Goal: Browse casually: Explore the website without a specific task or goal

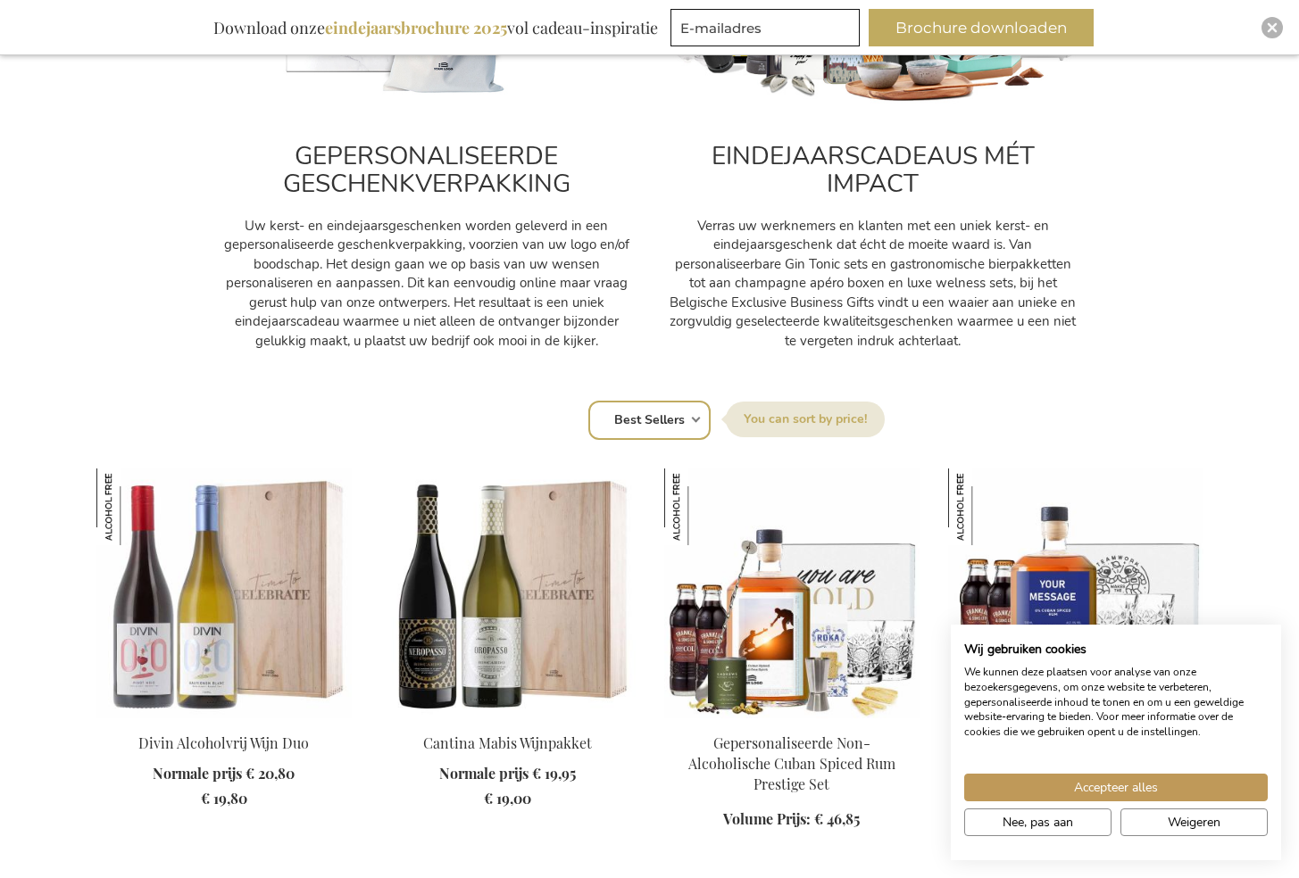
scroll to position [1001, 0]
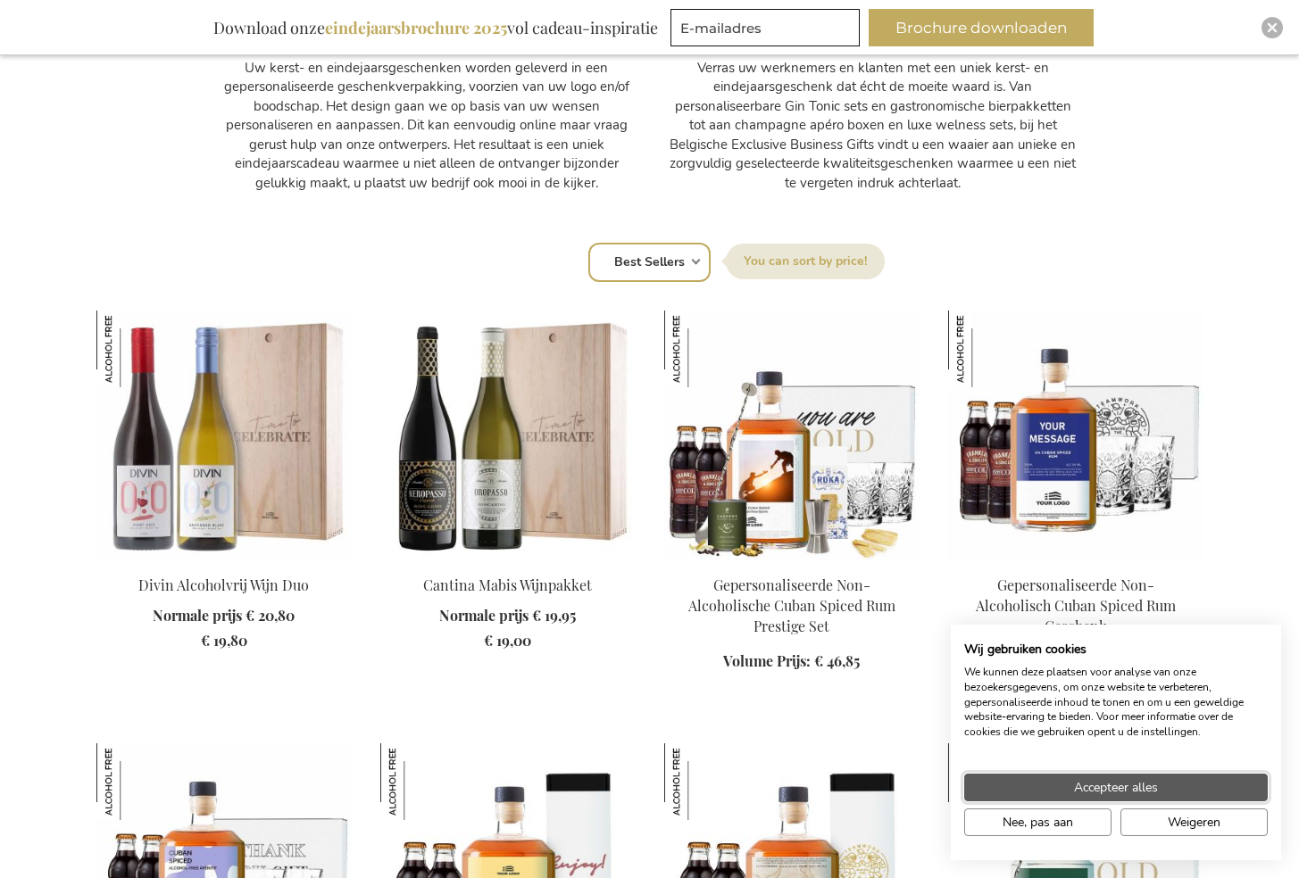
click at [1116, 794] on span "Accepteer alles" at bounding box center [1116, 787] width 84 height 19
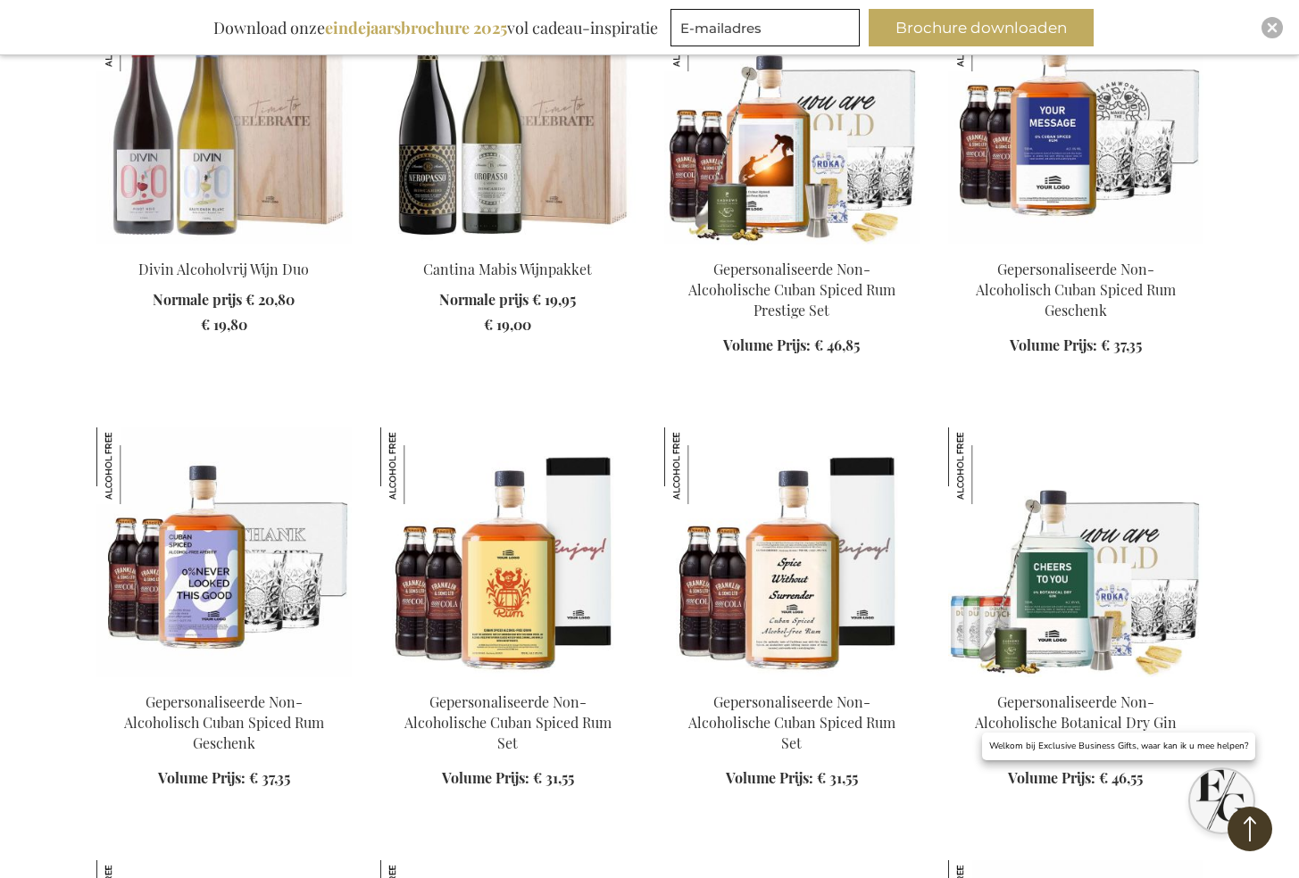
scroll to position [1369, 0]
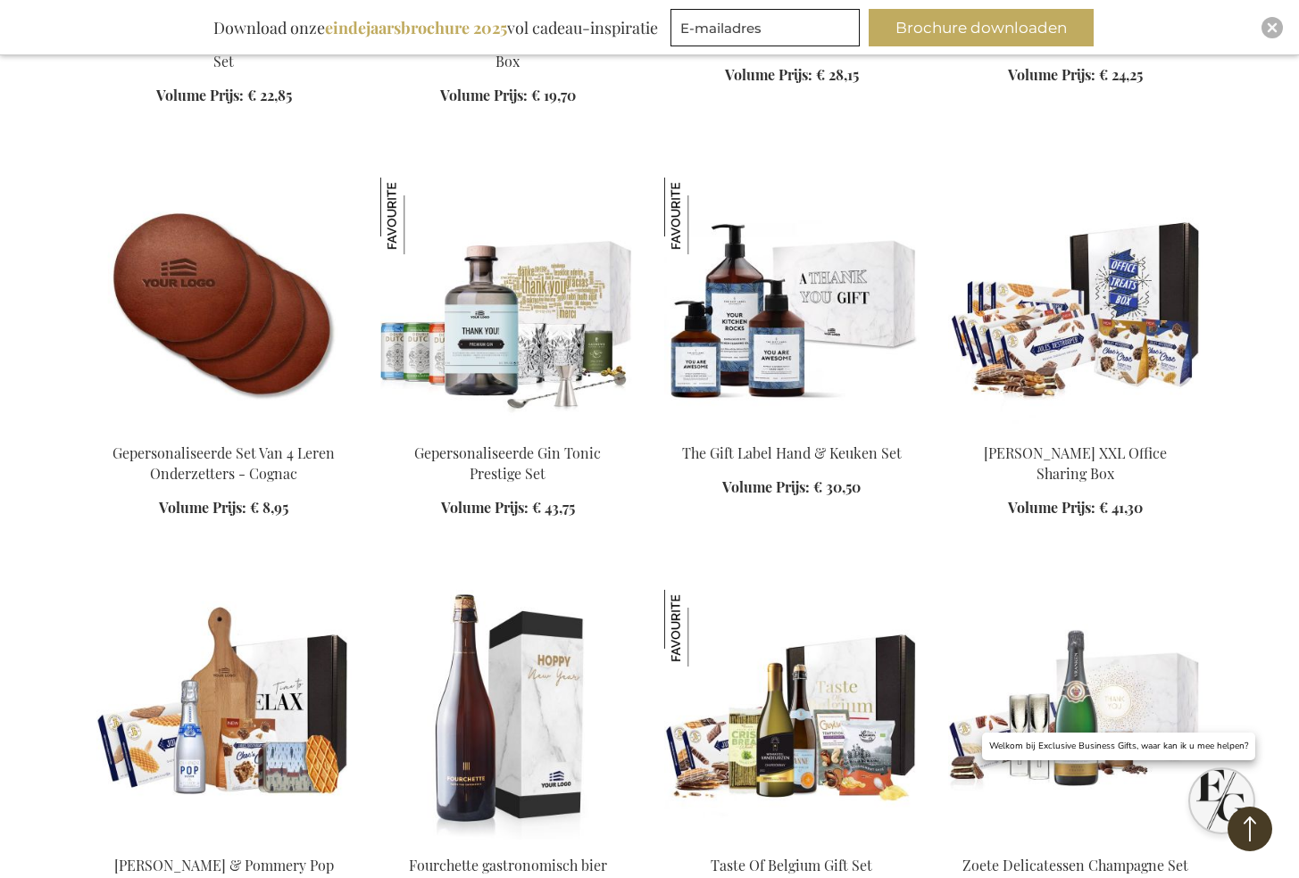
scroll to position [3107, 0]
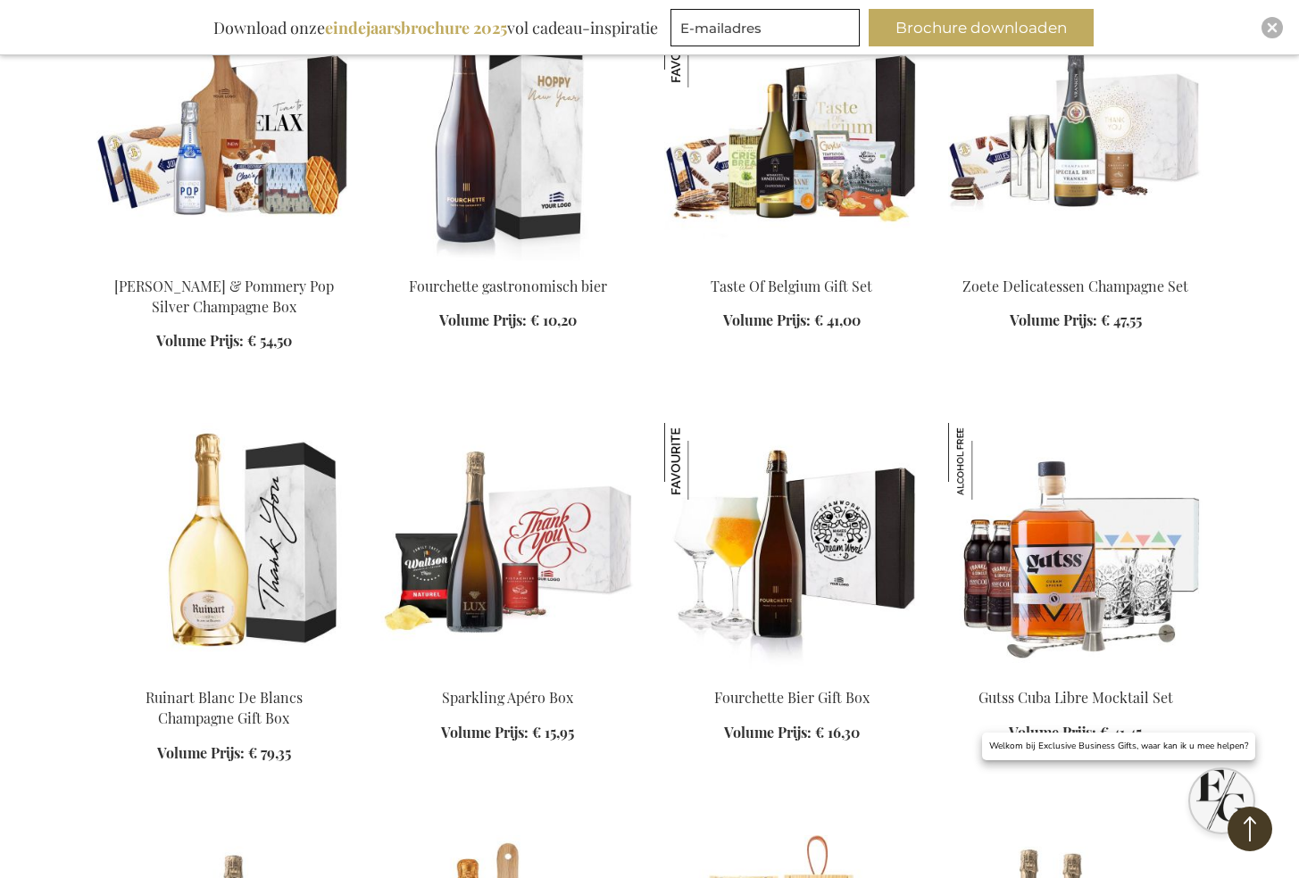
scroll to position [3529, 0]
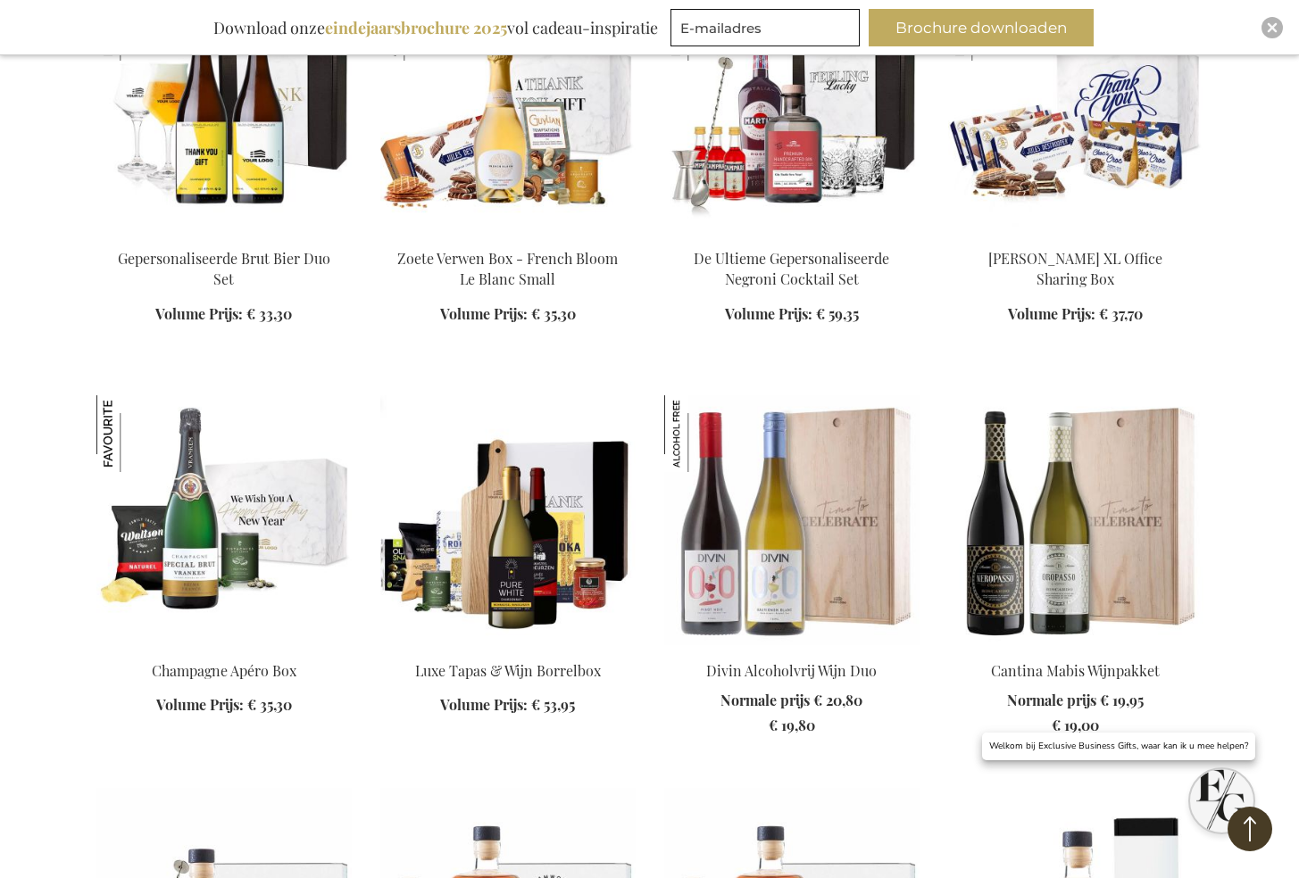
scroll to position [4898, 0]
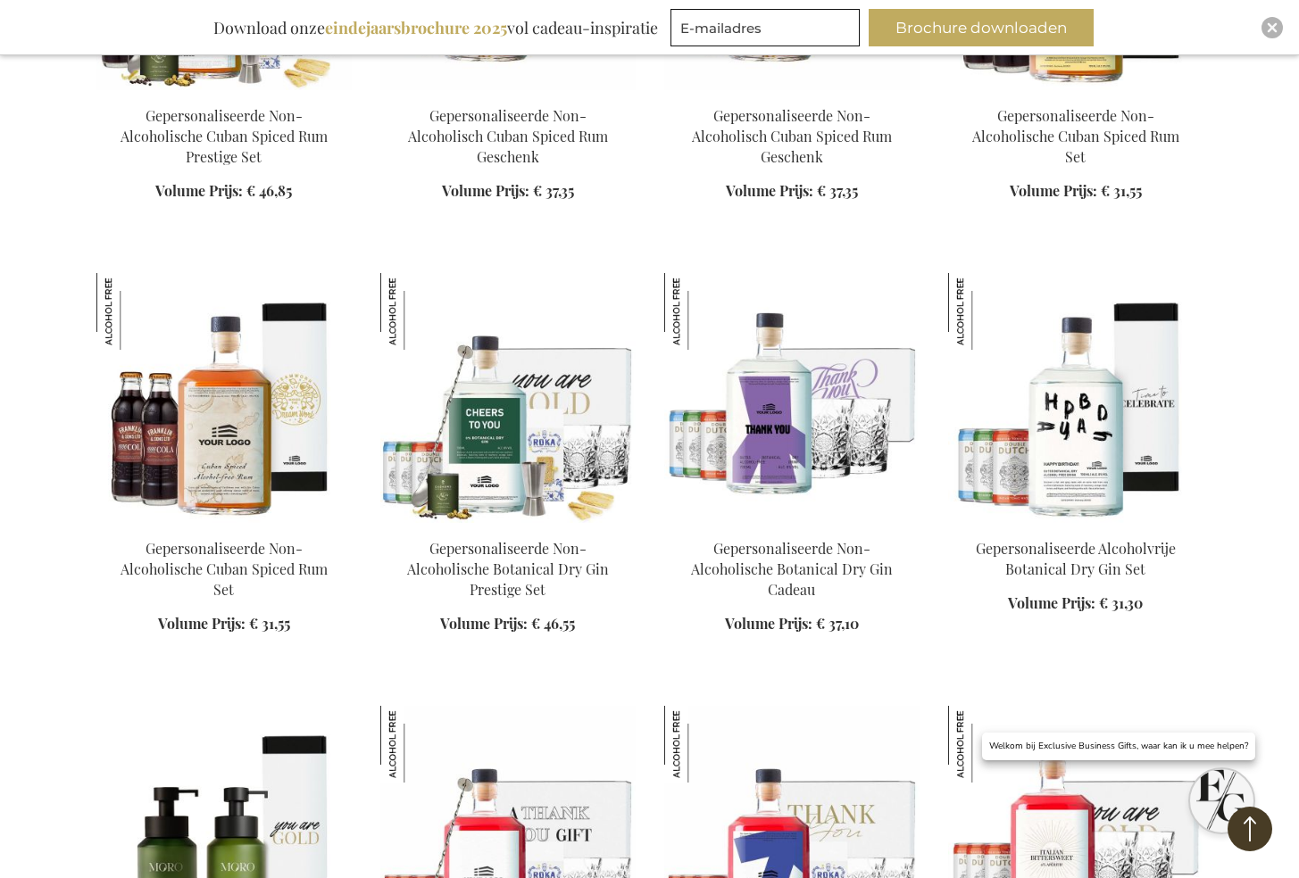
scroll to position [5951, 0]
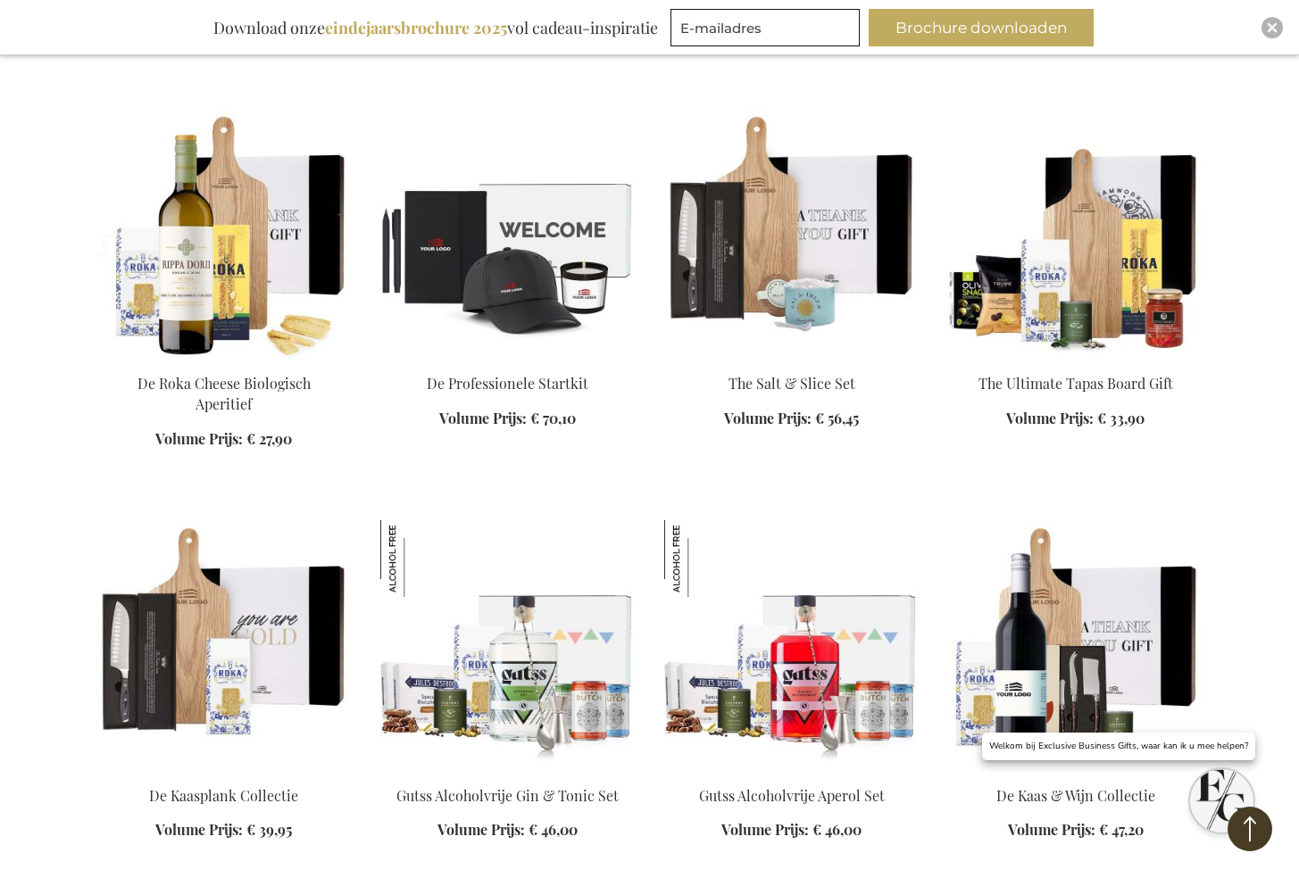
scroll to position [7215, 0]
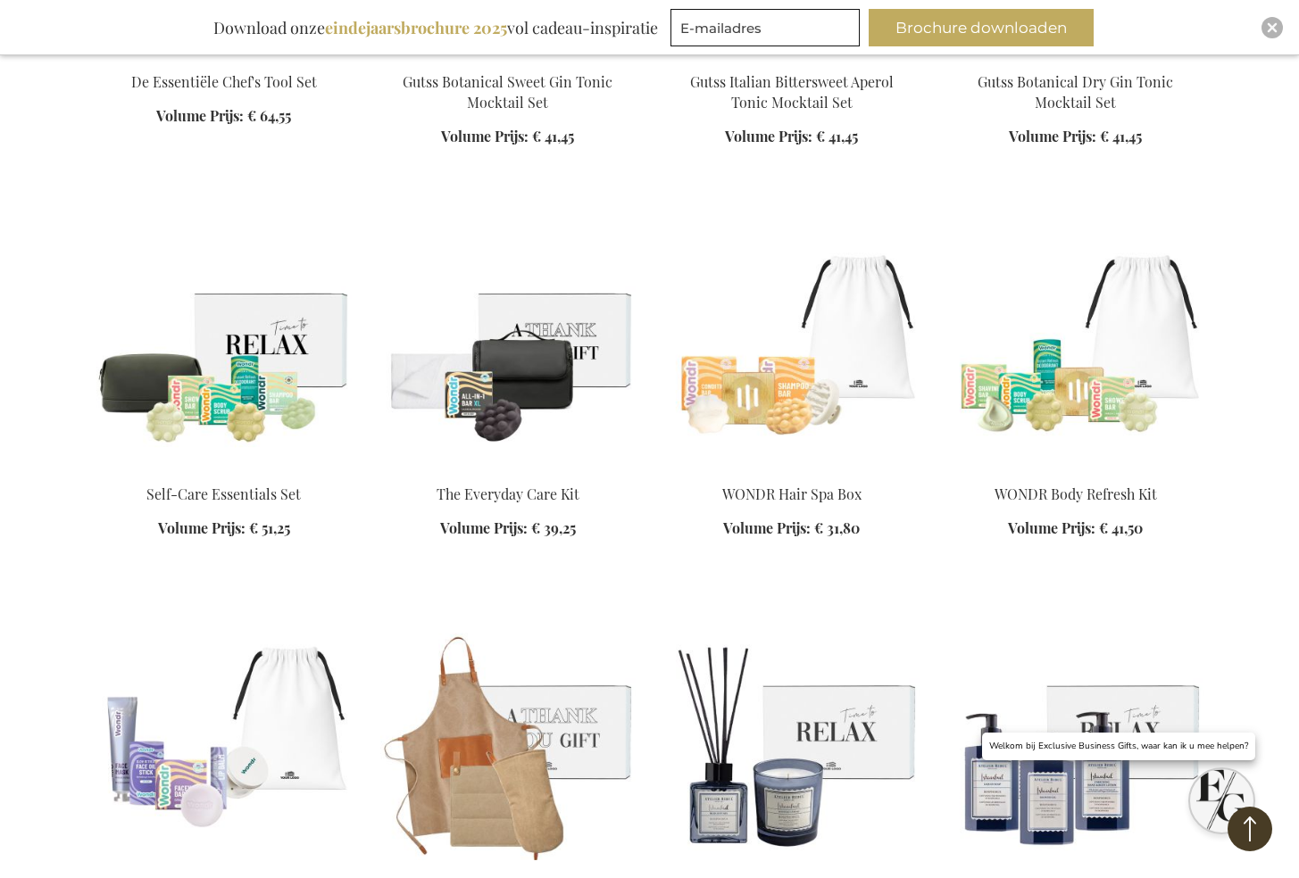
scroll to position [8321, 0]
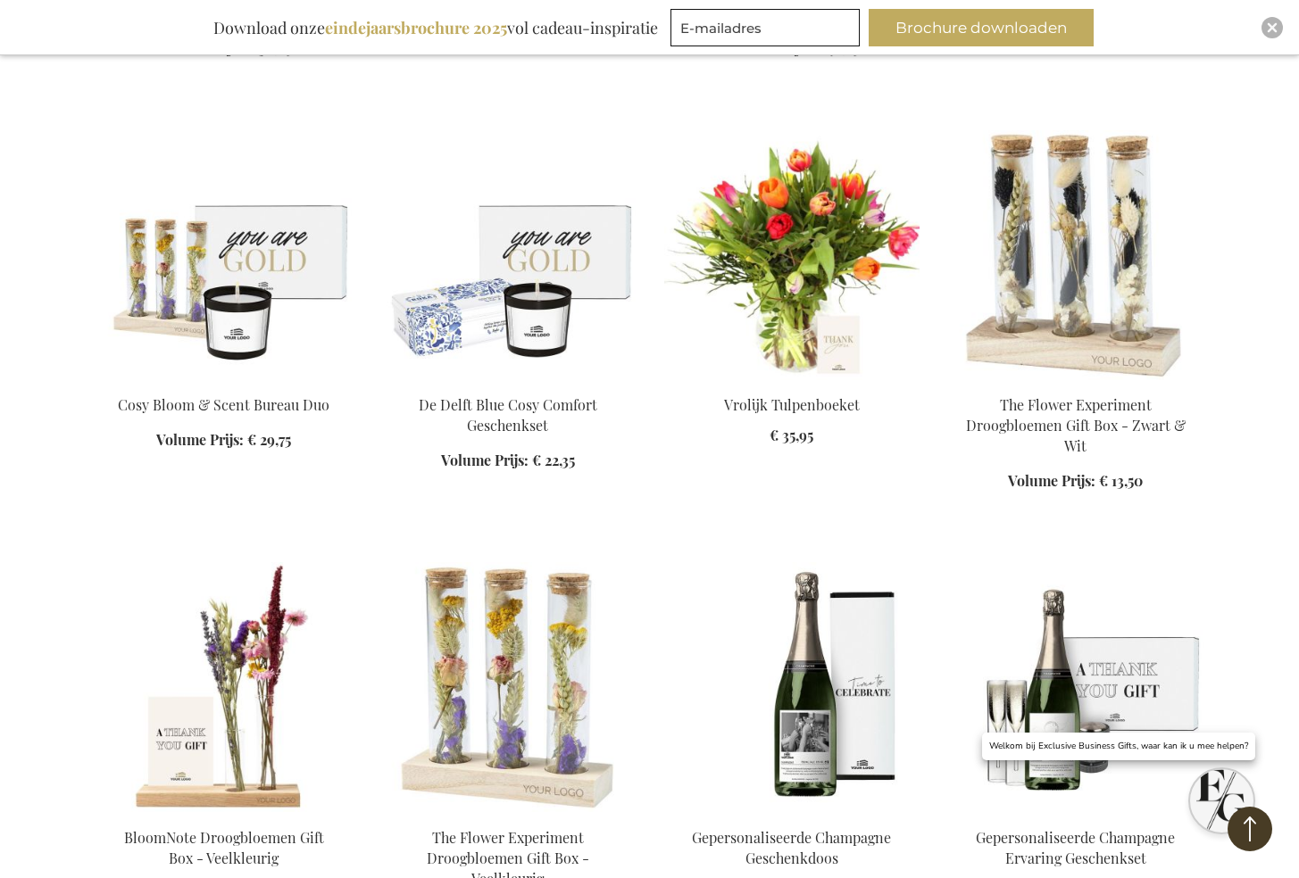
scroll to position [9585, 0]
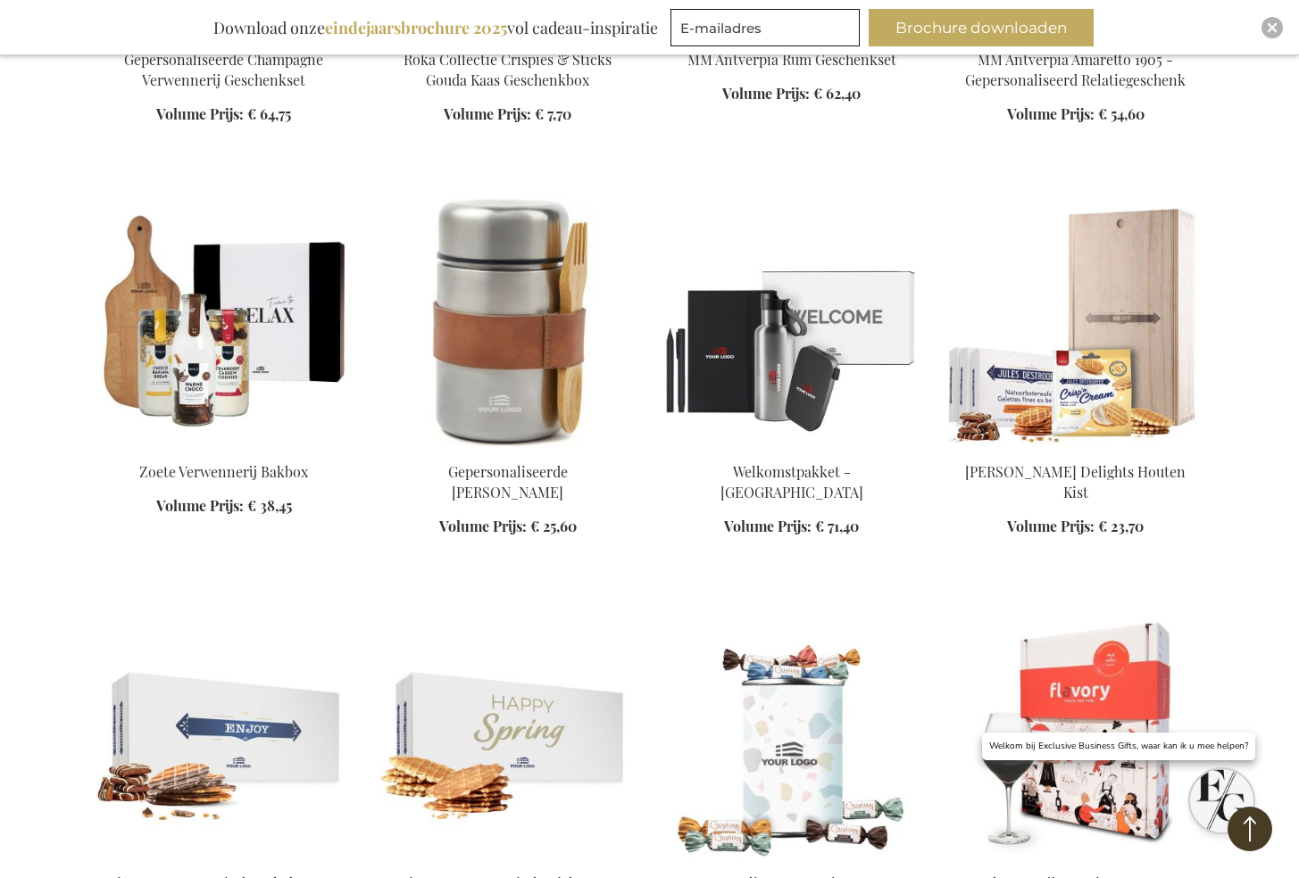
scroll to position [10955, 0]
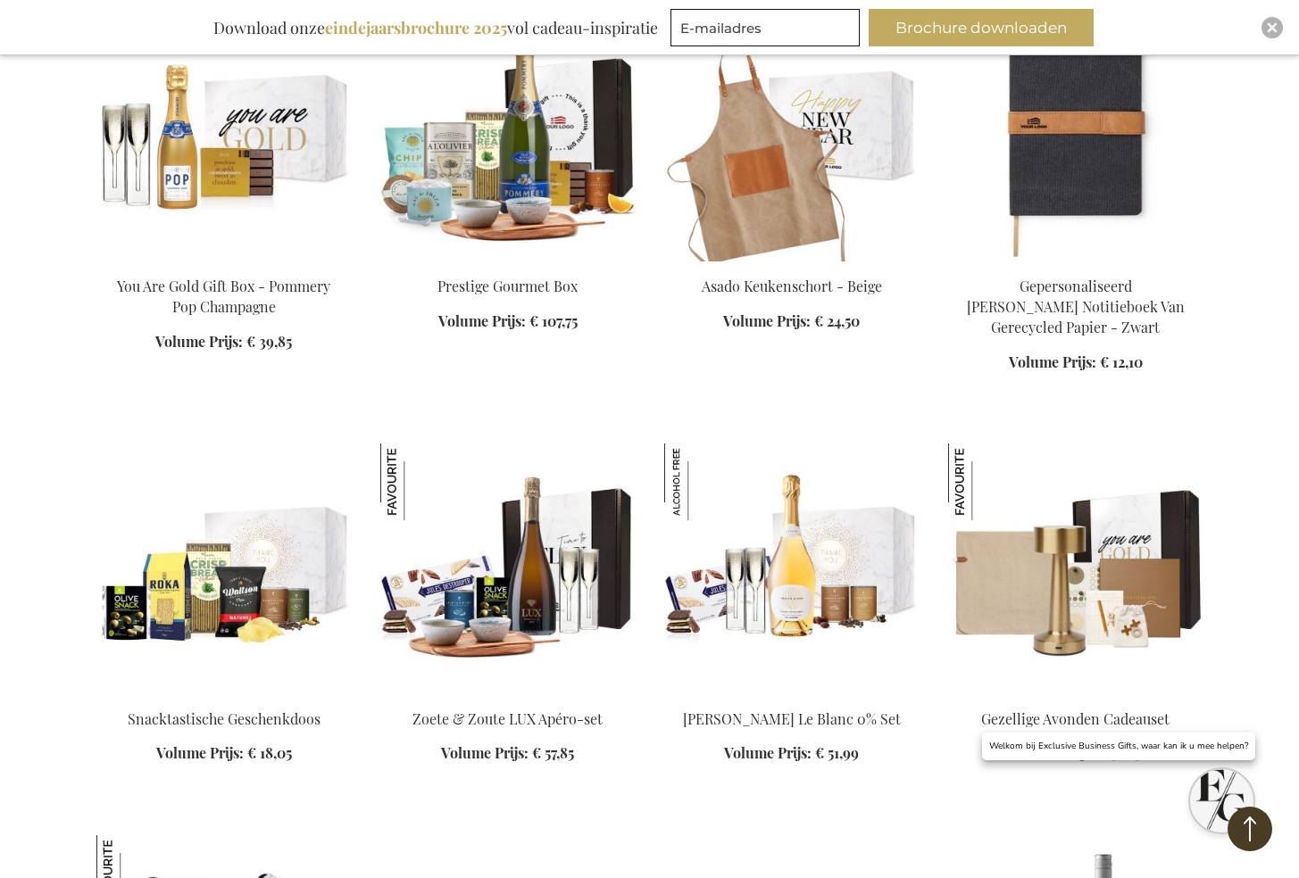
scroll to position [12113, 0]
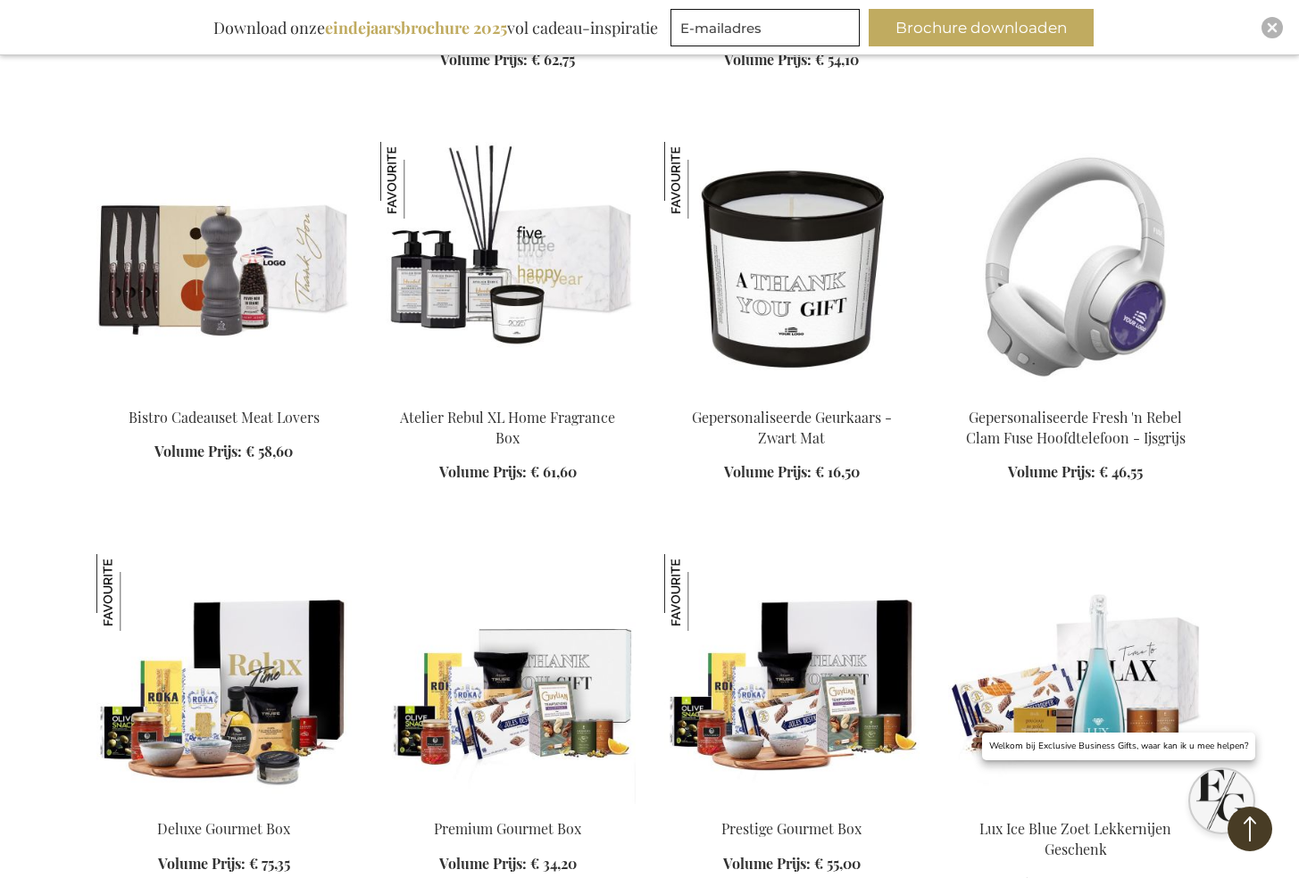
scroll to position [13483, 0]
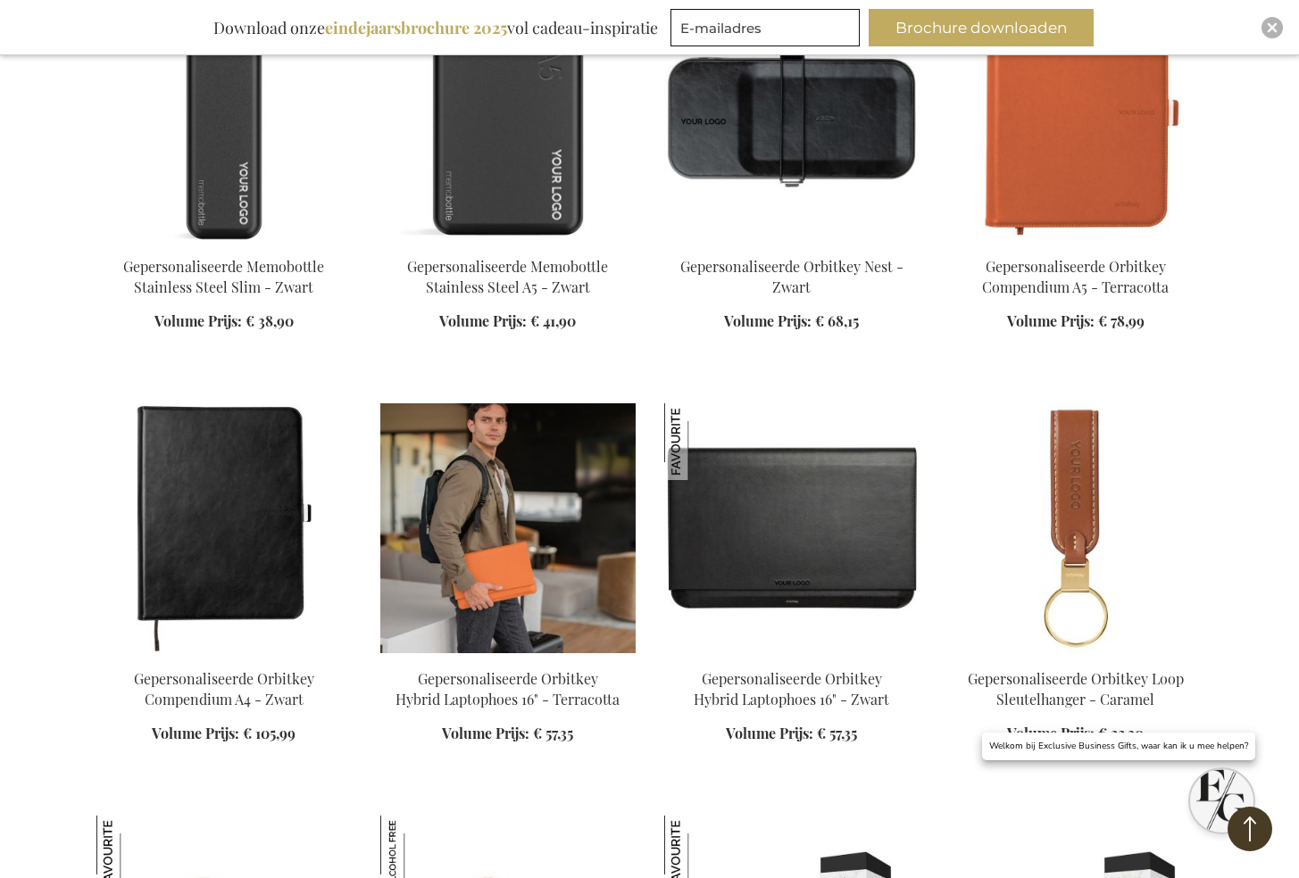
scroll to position [15800, 0]
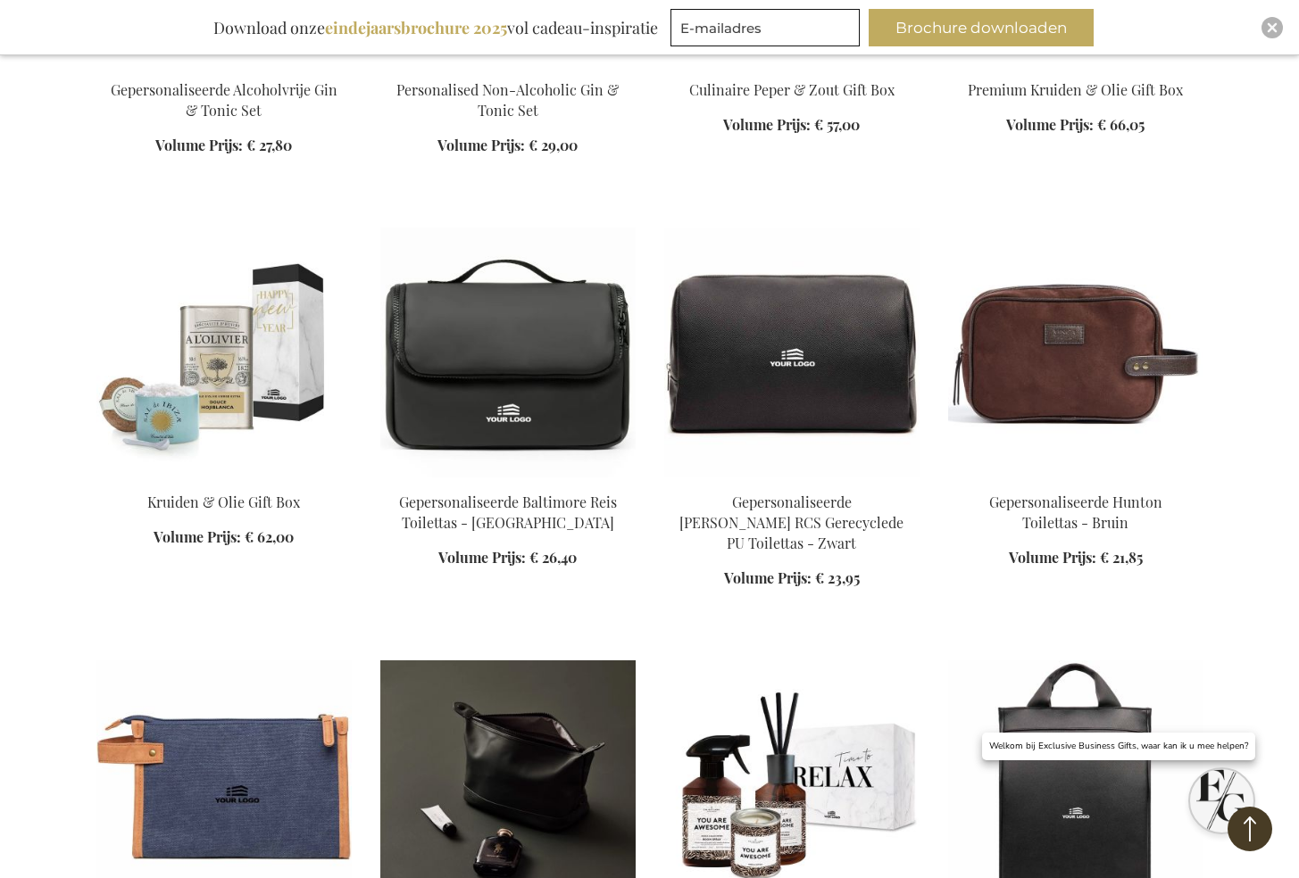
scroll to position [16748, 0]
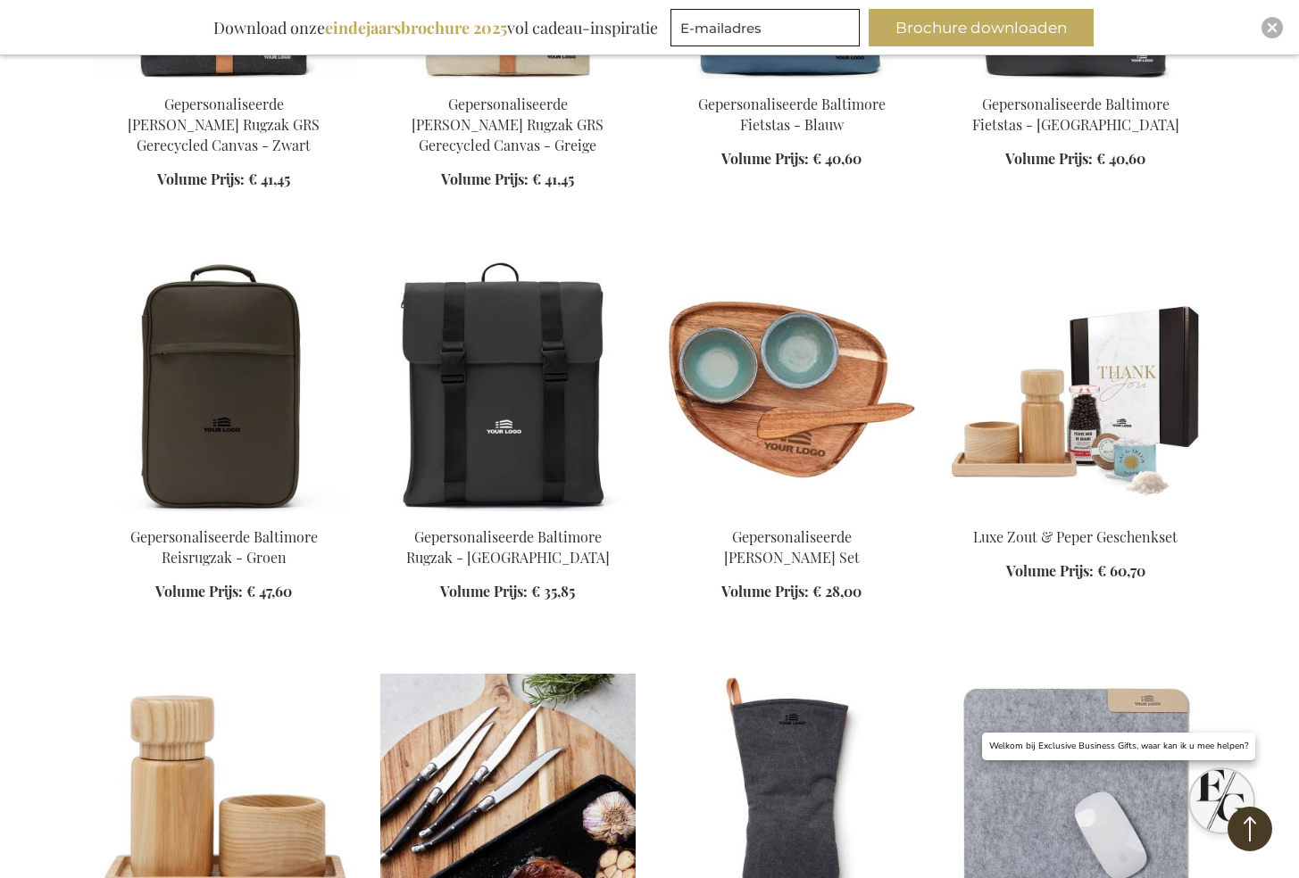
scroll to position [18118, 0]
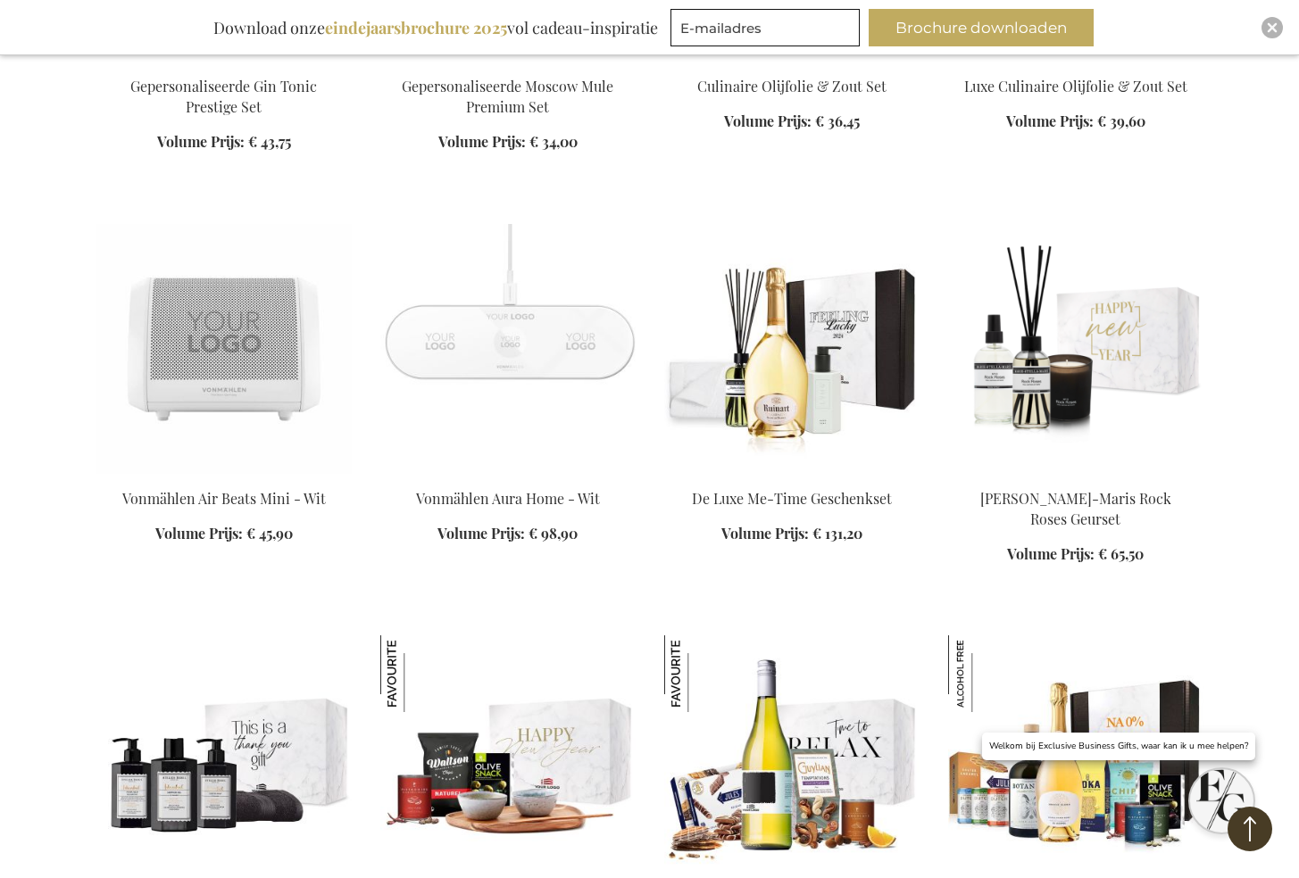
scroll to position [21646, 0]
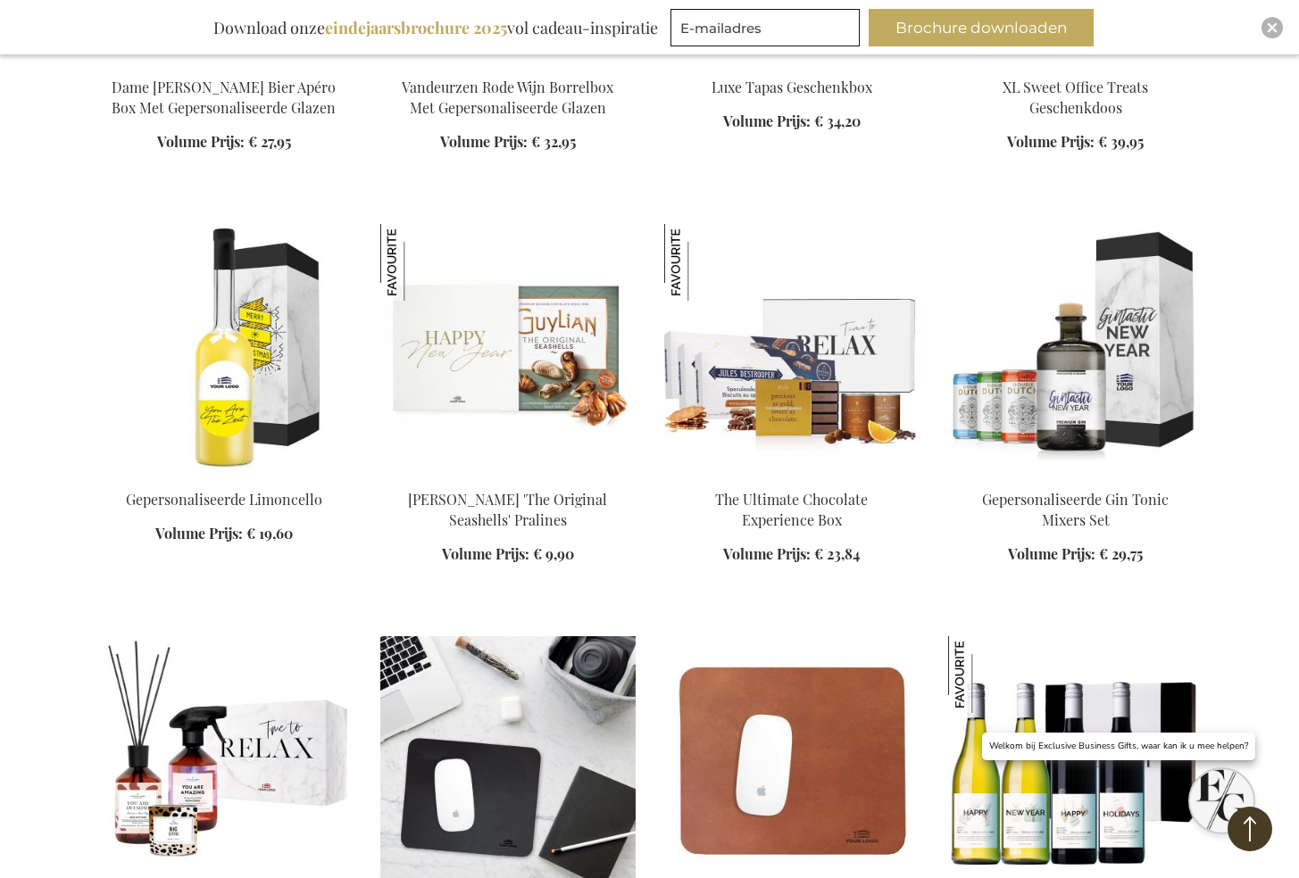
scroll to position [25333, 0]
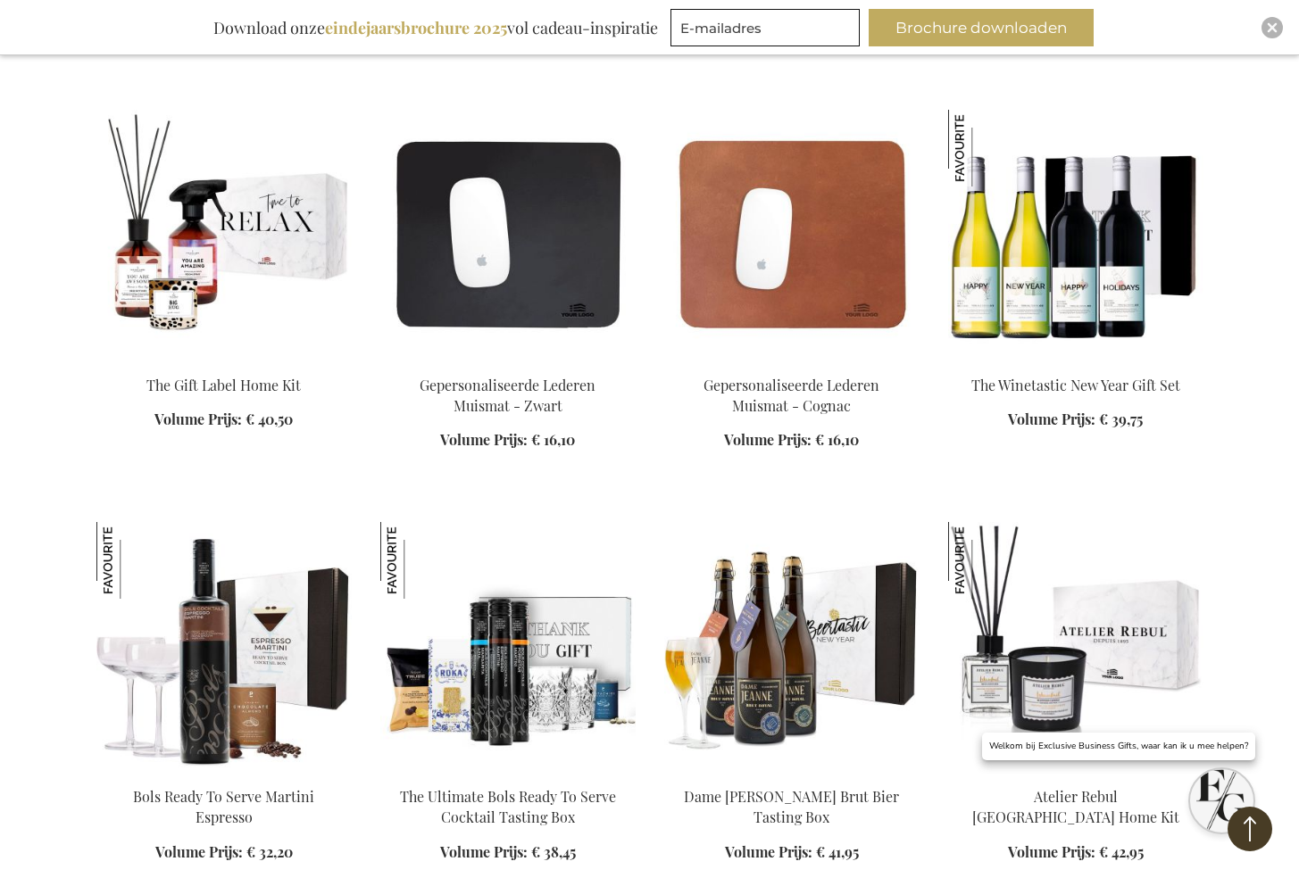
scroll to position [25754, 0]
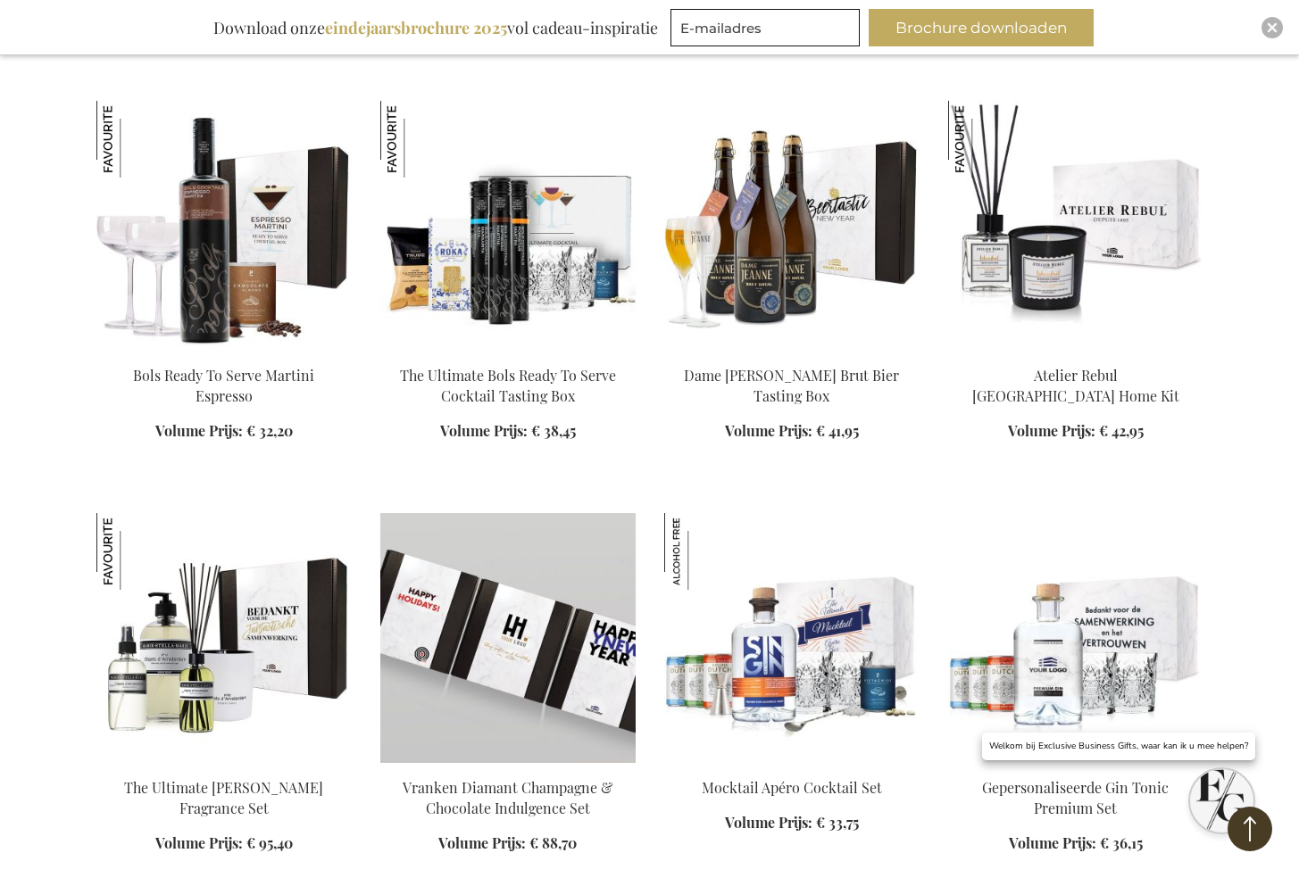
scroll to position [26176, 0]
